Goal: Information Seeking & Learning: Find specific fact

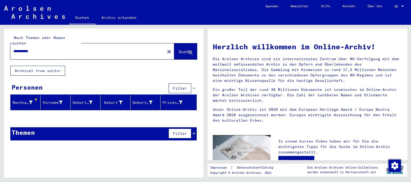
click at [40, 49] on input "**********" at bounding box center [85, 51] width 145 height 5
paste input "text"
click at [35, 49] on input "**********" at bounding box center [85, 51] width 145 height 5
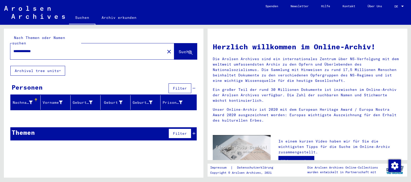
click at [35, 49] on input "**********" at bounding box center [85, 51] width 145 height 5
click at [102, 50] on div "**********" at bounding box center [84, 52] width 148 height 12
drag, startPoint x: 102, startPoint y: 50, endPoint x: 94, endPoint y: 42, distance: 11.0
click at [94, 46] on div "**********" at bounding box center [84, 52] width 148 height 12
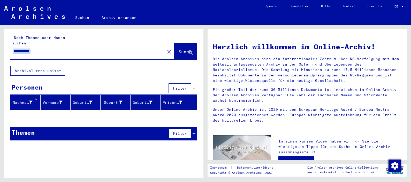
click at [87, 49] on input "**********" at bounding box center [85, 51] width 145 height 5
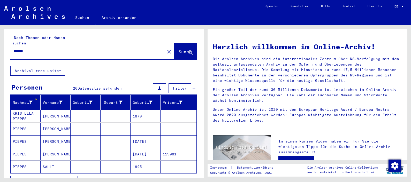
click at [49, 179] on span "Alle Ergebnisse anzeigen" at bounding box center [43, 181] width 56 height 5
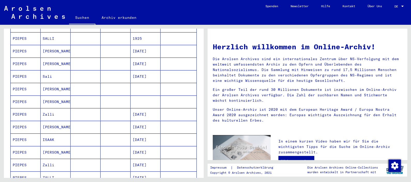
scroll to position [129, 0]
click at [52, 134] on mat-cell "ISAAK" at bounding box center [56, 139] width 30 height 12
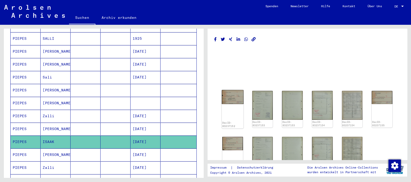
click at [230, 95] on img at bounding box center [233, 97] width 22 height 14
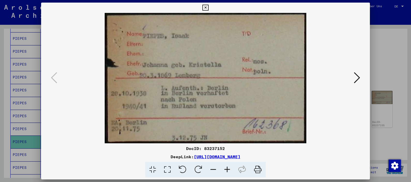
click at [374, 61] on div at bounding box center [205, 91] width 411 height 182
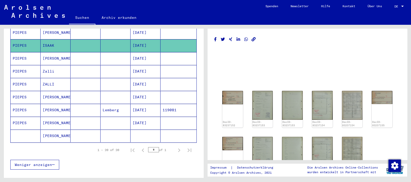
scroll to position [226, 0]
click at [54, 130] on mat-cell "[PERSON_NAME]" at bounding box center [56, 136] width 30 height 13
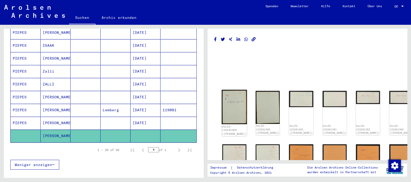
click at [232, 96] on img at bounding box center [234, 107] width 25 height 35
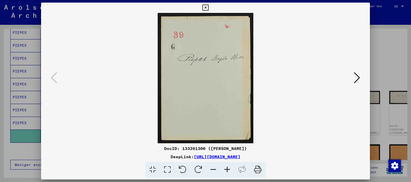
click at [357, 76] on icon at bounding box center [357, 78] width 6 height 12
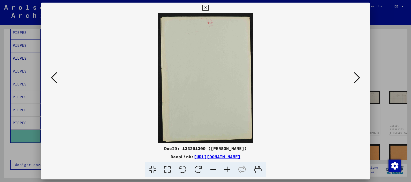
click at [357, 76] on icon at bounding box center [357, 78] width 6 height 12
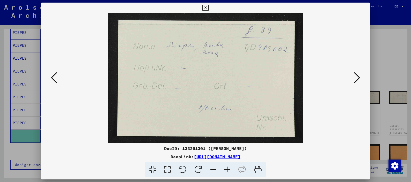
click at [357, 76] on icon at bounding box center [357, 78] width 6 height 12
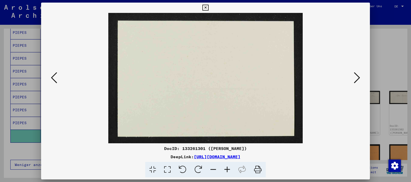
click at [357, 76] on icon at bounding box center [357, 78] width 6 height 12
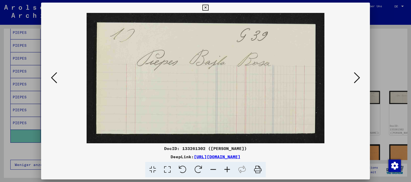
click at [357, 76] on icon at bounding box center [357, 78] width 6 height 12
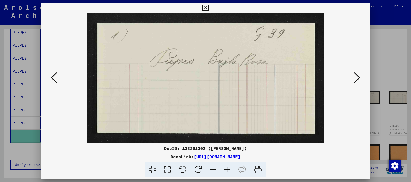
click at [357, 76] on icon at bounding box center [357, 78] width 6 height 12
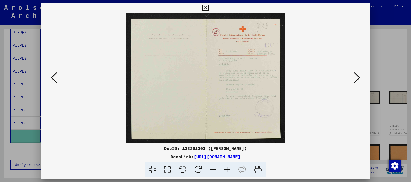
click at [225, 170] on icon at bounding box center [227, 170] width 14 height 16
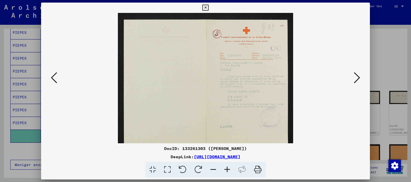
click at [225, 170] on icon at bounding box center [227, 170] width 14 height 16
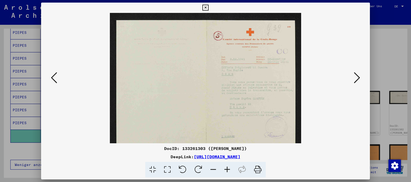
click at [225, 170] on icon at bounding box center [227, 170] width 14 height 16
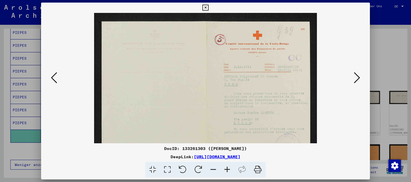
click at [225, 170] on icon at bounding box center [227, 170] width 14 height 16
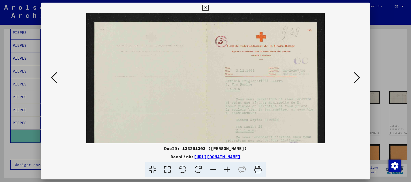
click at [225, 170] on icon at bounding box center [227, 170] width 14 height 16
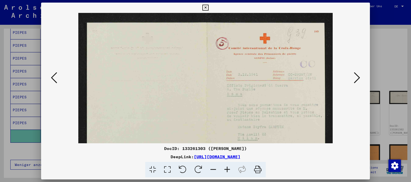
click at [263, 96] on img at bounding box center [205, 117] width 254 height 208
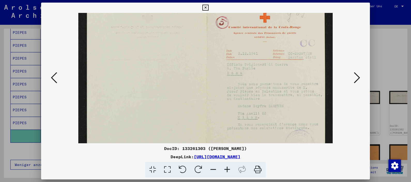
drag, startPoint x: 278, startPoint y: 124, endPoint x: 242, endPoint y: 103, distance: 41.7
click at [242, 103] on img at bounding box center [205, 96] width 254 height 208
click at [242, 100] on img at bounding box center [205, 96] width 254 height 208
click at [357, 85] on button at bounding box center [356, 78] width 9 height 15
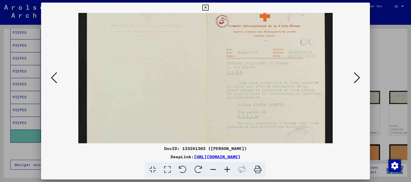
scroll to position [0, 0]
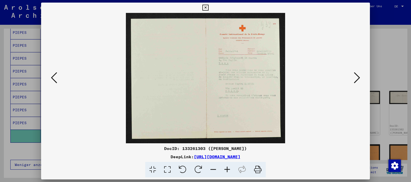
click at [226, 168] on icon at bounding box center [227, 170] width 14 height 16
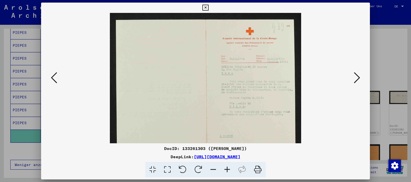
click at [226, 168] on icon at bounding box center [227, 170] width 14 height 16
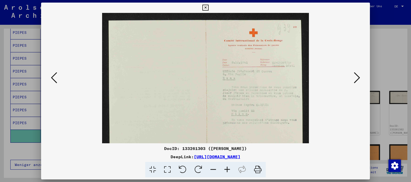
click at [226, 168] on icon at bounding box center [227, 170] width 14 height 16
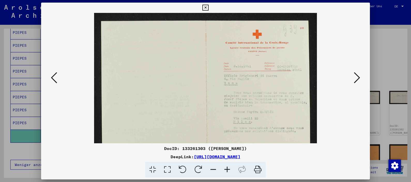
click at [226, 168] on icon at bounding box center [227, 170] width 14 height 16
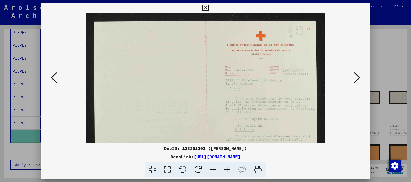
click at [226, 168] on icon at bounding box center [227, 170] width 14 height 16
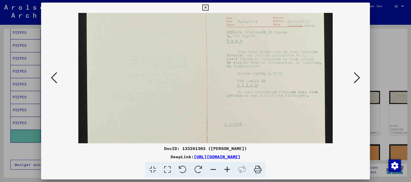
drag, startPoint x: 265, startPoint y: 98, endPoint x: 205, endPoint y: 47, distance: 78.6
click at [205, 47] on img at bounding box center [205, 64] width 254 height 208
click at [357, 77] on icon at bounding box center [357, 78] width 6 height 12
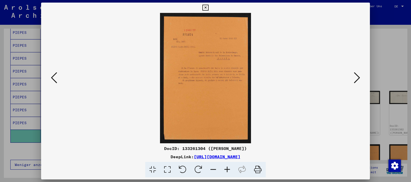
click at [224, 170] on icon at bounding box center [227, 170] width 14 height 16
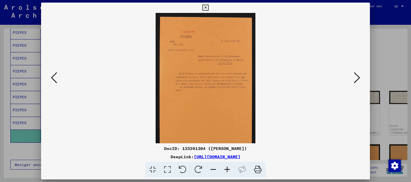
click at [224, 170] on icon at bounding box center [227, 170] width 14 height 16
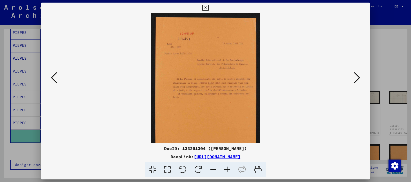
click at [224, 170] on icon at bounding box center [227, 170] width 14 height 16
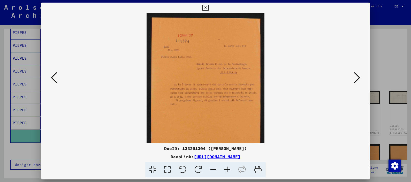
click at [224, 170] on icon at bounding box center [227, 170] width 14 height 16
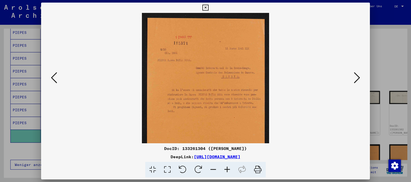
click at [224, 170] on icon at bounding box center [227, 170] width 14 height 16
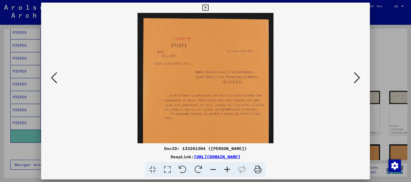
click at [224, 170] on icon at bounding box center [227, 170] width 14 height 16
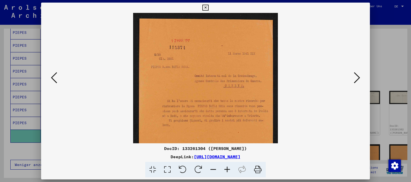
click at [356, 72] on icon at bounding box center [357, 78] width 6 height 12
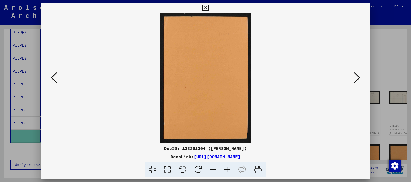
click at [357, 79] on icon at bounding box center [357, 78] width 6 height 12
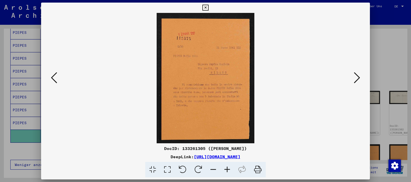
click at [357, 79] on icon at bounding box center [357, 78] width 6 height 12
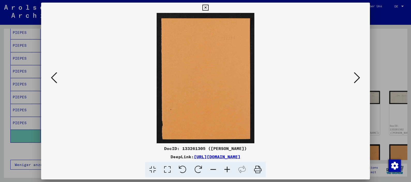
click at [357, 79] on icon at bounding box center [357, 78] width 6 height 12
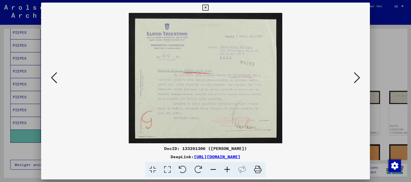
click at [354, 80] on icon at bounding box center [357, 78] width 6 height 12
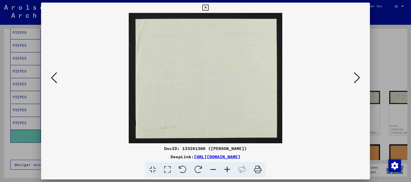
click at [354, 80] on icon at bounding box center [357, 78] width 6 height 12
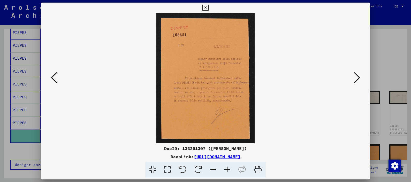
click at [354, 80] on icon at bounding box center [357, 78] width 6 height 12
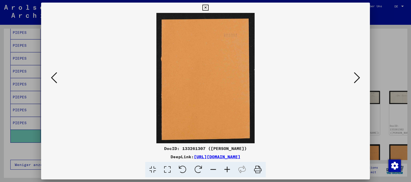
click at [354, 80] on icon at bounding box center [357, 78] width 6 height 12
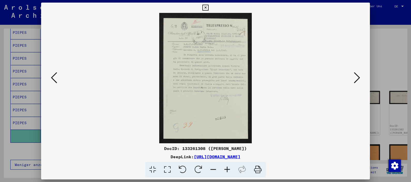
click at [226, 166] on icon at bounding box center [227, 170] width 14 height 16
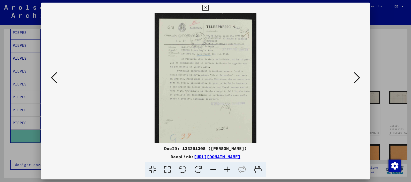
click at [226, 166] on icon at bounding box center [227, 170] width 14 height 16
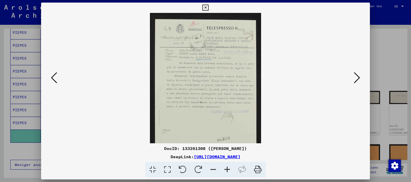
click at [226, 166] on icon at bounding box center [227, 170] width 14 height 16
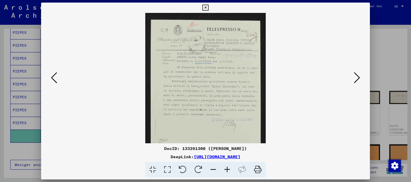
click at [226, 166] on icon at bounding box center [227, 170] width 14 height 16
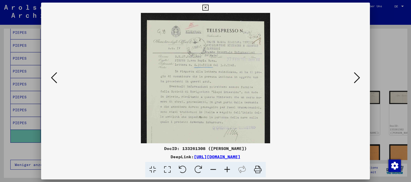
click at [226, 166] on icon at bounding box center [227, 170] width 14 height 16
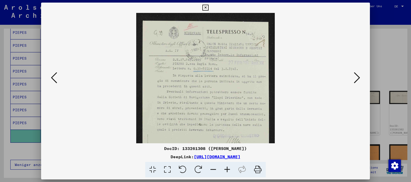
click at [226, 166] on icon at bounding box center [227, 170] width 14 height 16
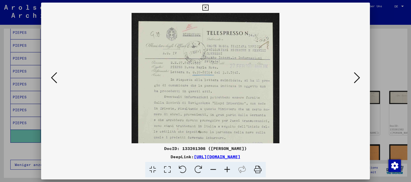
click at [356, 81] on icon at bounding box center [357, 78] width 6 height 12
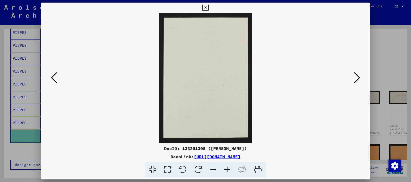
click at [356, 81] on icon at bounding box center [357, 78] width 6 height 12
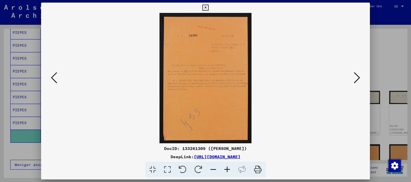
click at [356, 81] on icon at bounding box center [357, 78] width 6 height 12
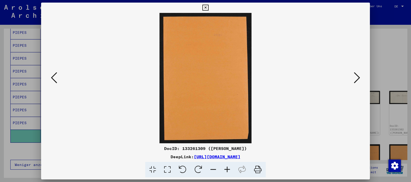
click at [356, 81] on icon at bounding box center [357, 78] width 6 height 12
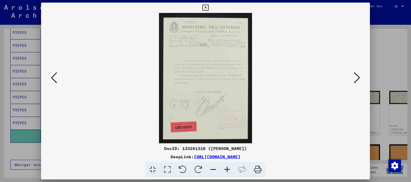
click at [356, 81] on icon at bounding box center [357, 78] width 6 height 12
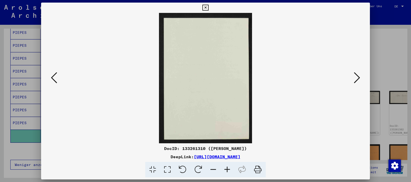
click at [356, 81] on icon at bounding box center [357, 78] width 6 height 12
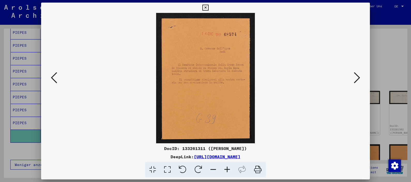
click at [356, 81] on icon at bounding box center [357, 78] width 6 height 12
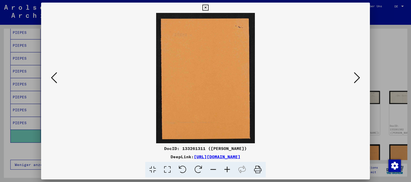
click at [356, 81] on icon at bounding box center [357, 78] width 6 height 12
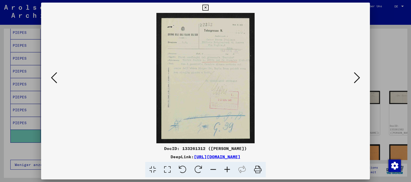
click at [356, 81] on icon at bounding box center [357, 78] width 6 height 12
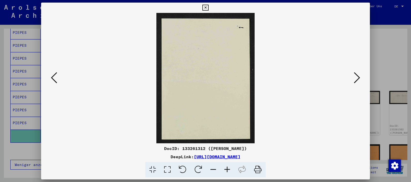
click at [356, 81] on icon at bounding box center [357, 78] width 6 height 12
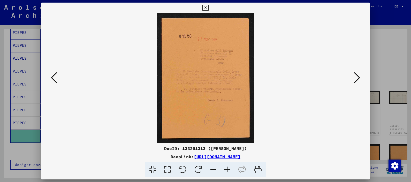
click at [356, 81] on icon at bounding box center [357, 78] width 6 height 12
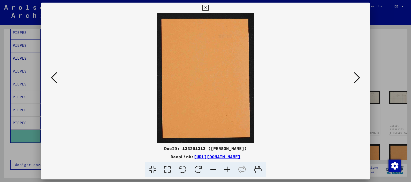
click at [397, 37] on div at bounding box center [205, 91] width 411 height 182
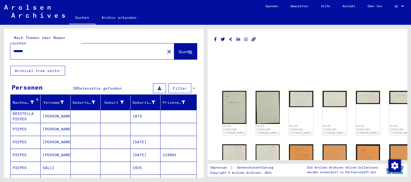
click at [19, 49] on input "******" at bounding box center [87, 51] width 148 height 5
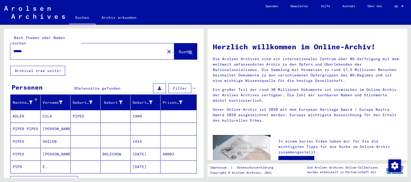
click at [62, 179] on span "Alle Ergebnisse anzeigen" at bounding box center [43, 181] width 56 height 5
click at [62, 49] on input "*****" at bounding box center [85, 51] width 145 height 5
click at [74, 49] on input "*****" at bounding box center [85, 51] width 145 height 5
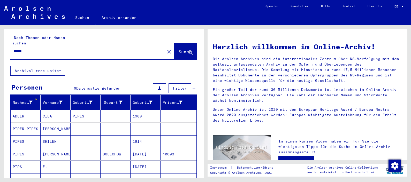
click at [74, 49] on input "*****" at bounding box center [85, 51] width 145 height 5
type input "*****"
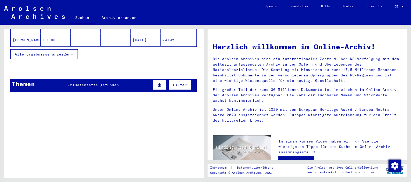
scroll to position [128, 0]
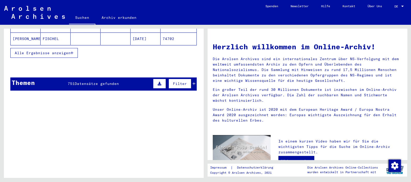
click at [121, 78] on div "Themen 751 Datensätze gefunden Filter" at bounding box center [103, 84] width 186 height 13
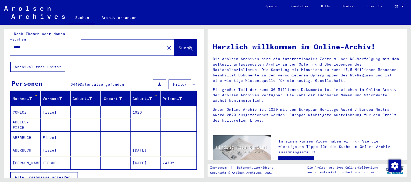
scroll to position [0, 0]
